Goal: Find contact information

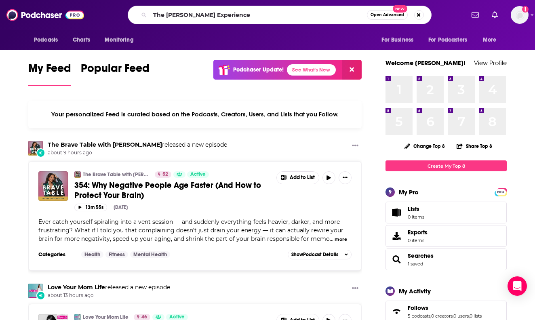
type input "The [PERSON_NAME] Experience"
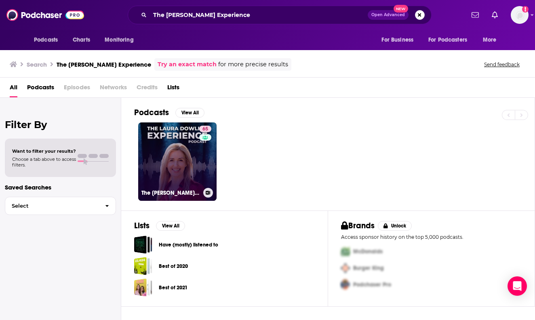
click at [177, 141] on link "65 The [PERSON_NAME] Experience" at bounding box center [177, 161] width 78 height 78
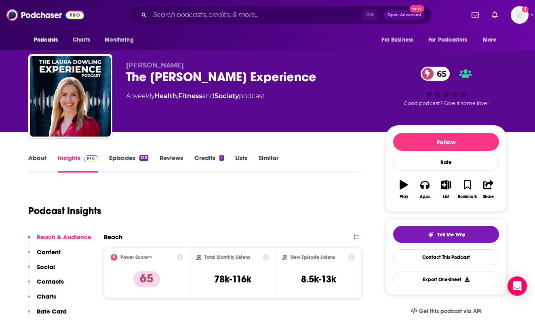
click at [44, 161] on link "About" at bounding box center [37, 163] width 18 height 19
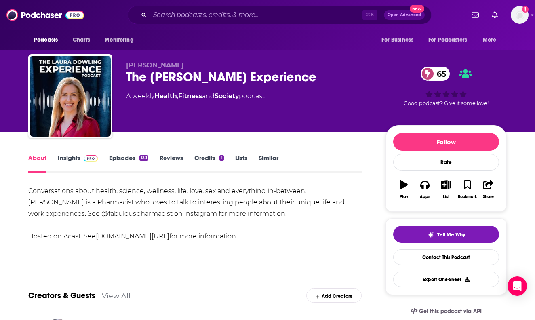
click at [67, 158] on link "Insights" at bounding box center [78, 163] width 40 height 19
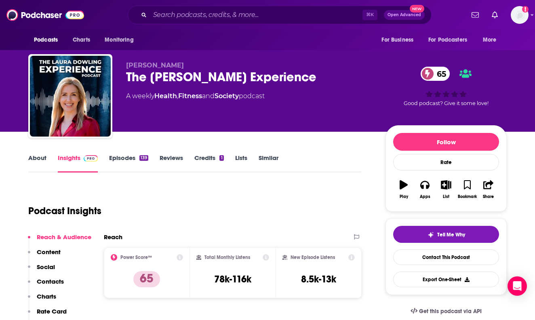
click at [44, 282] on p "Contacts" at bounding box center [50, 282] width 27 height 8
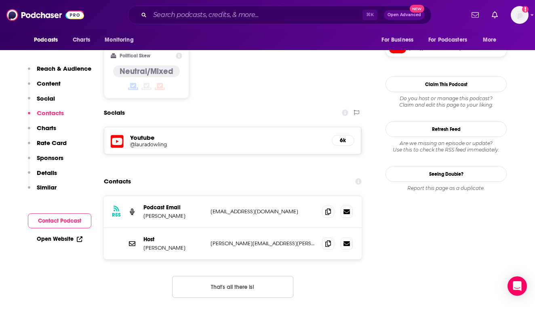
scroll to position [656, 0]
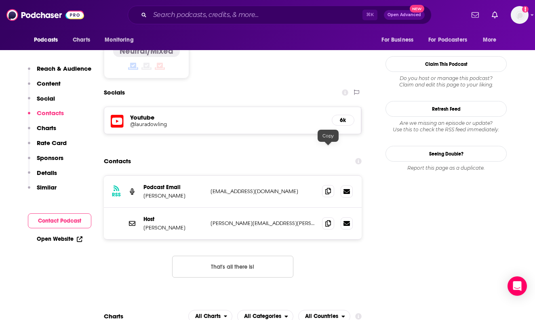
click at [326, 188] on icon at bounding box center [328, 191] width 6 height 6
click at [324, 217] on span at bounding box center [328, 223] width 12 height 12
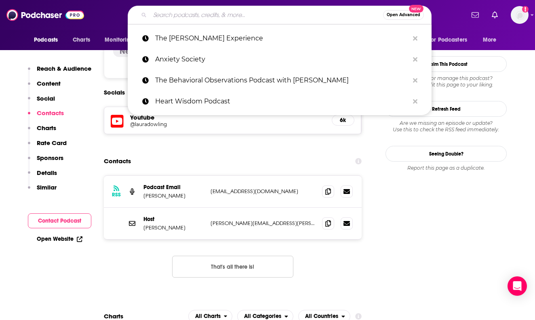
click at [185, 12] on input "Search podcasts, credits, & more..." at bounding box center [266, 14] width 233 height 13
paste input "Your Anxiety Toolkit - Anxiety & OCD Strategies for Everyday"
type input "Your Anxiety Toolkit - Anxiety & OCD Strategies for Everyday"
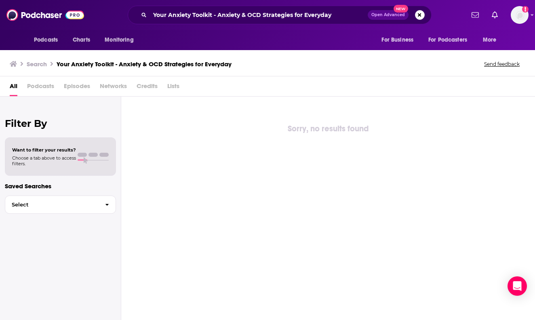
click at [524, 122] on div "Sorry, no results found" at bounding box center [328, 208] width 414 height 223
